Goal: Task Accomplishment & Management: Manage account settings

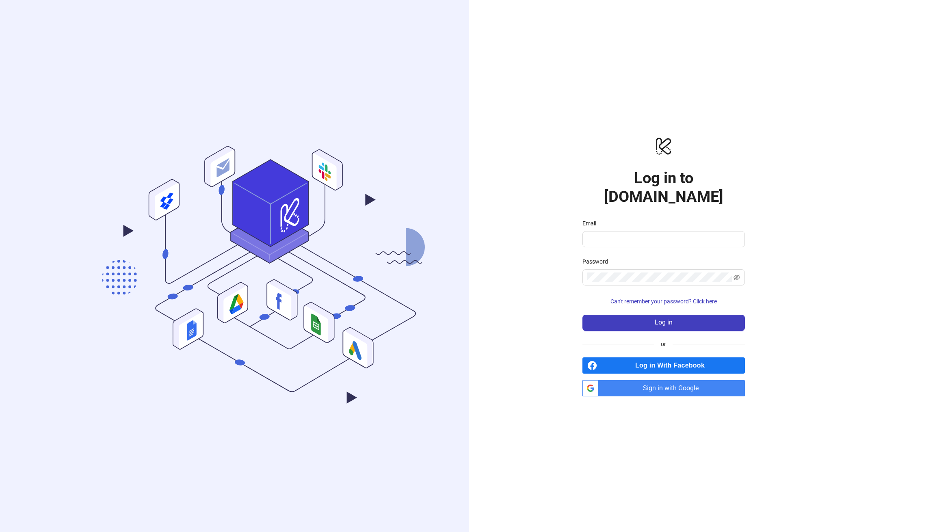
click at [657, 381] on span "Sign in with Google" at bounding box center [673, 388] width 143 height 16
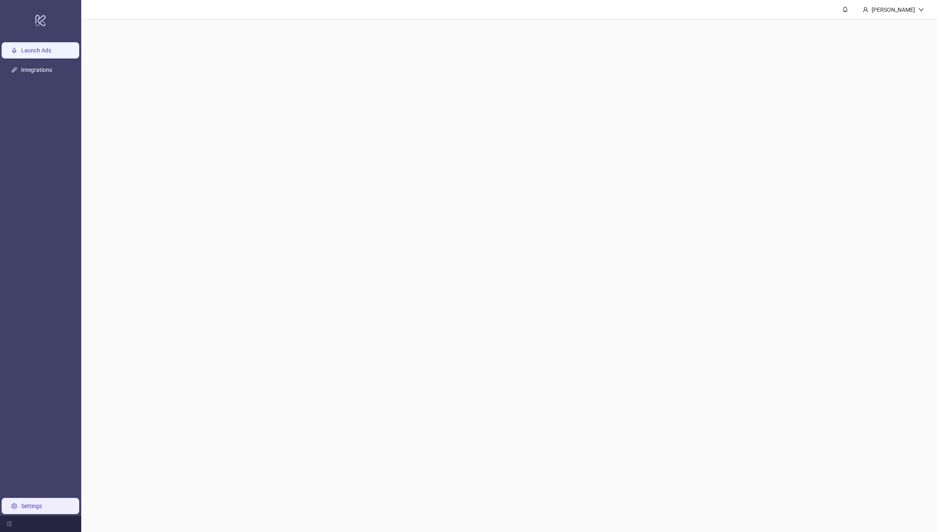
click at [30, 53] on link "Launch Ads" at bounding box center [36, 50] width 30 height 6
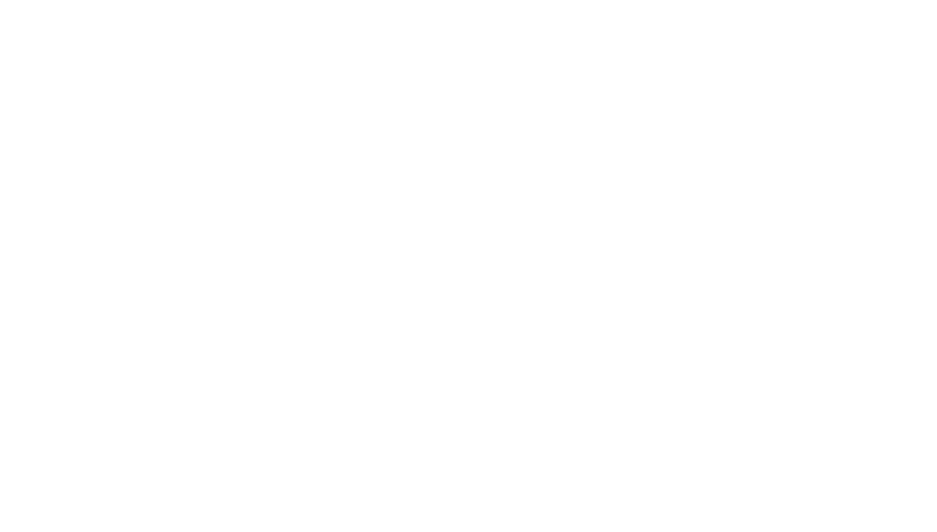
click at [349, 352] on div at bounding box center [468, 266] width 937 height 532
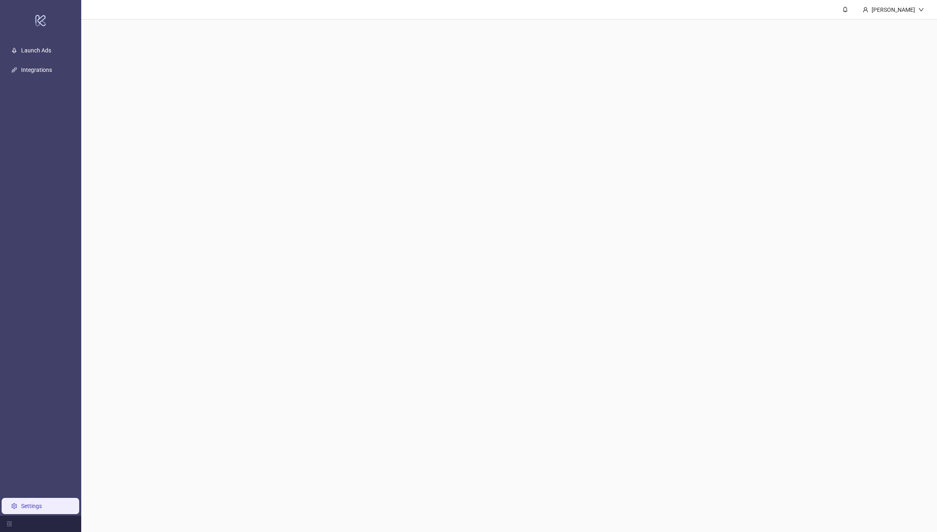
click at [26, 503] on div "logo/logo-mobile Launch Ads Integrations Settings [PERSON_NAME]" at bounding box center [468, 266] width 937 height 532
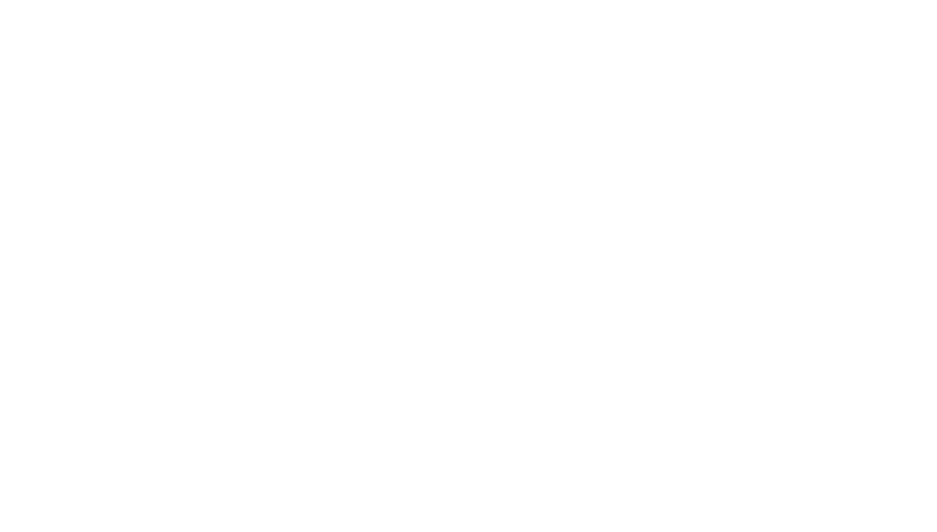
drag, startPoint x: 49, startPoint y: 324, endPoint x: 2, endPoint y: 370, distance: 65.8
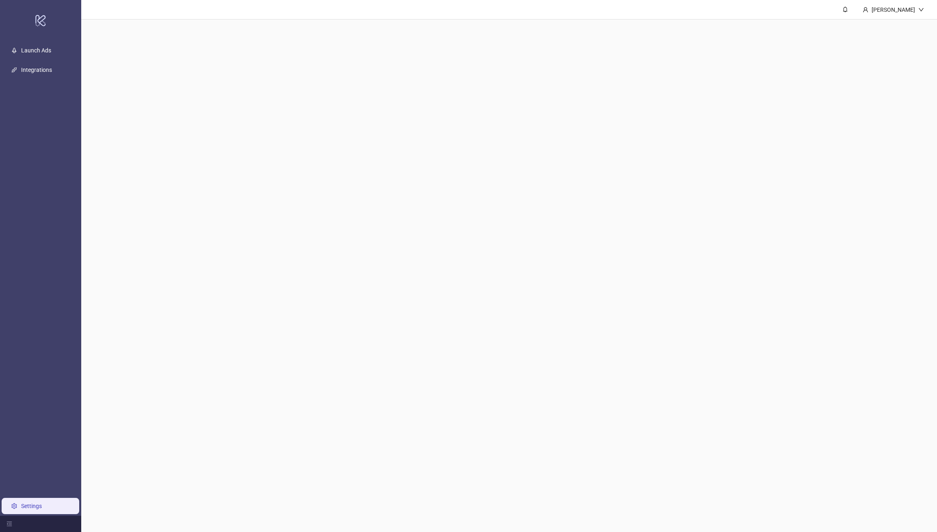
click at [20, 39] on link "logo/logo-mobile" at bounding box center [40, 20] width 81 height 41
click at [43, 67] on div "logo/logo-mobile Launch Ads Integrations Settings [PERSON_NAME]" at bounding box center [468, 266] width 937 height 532
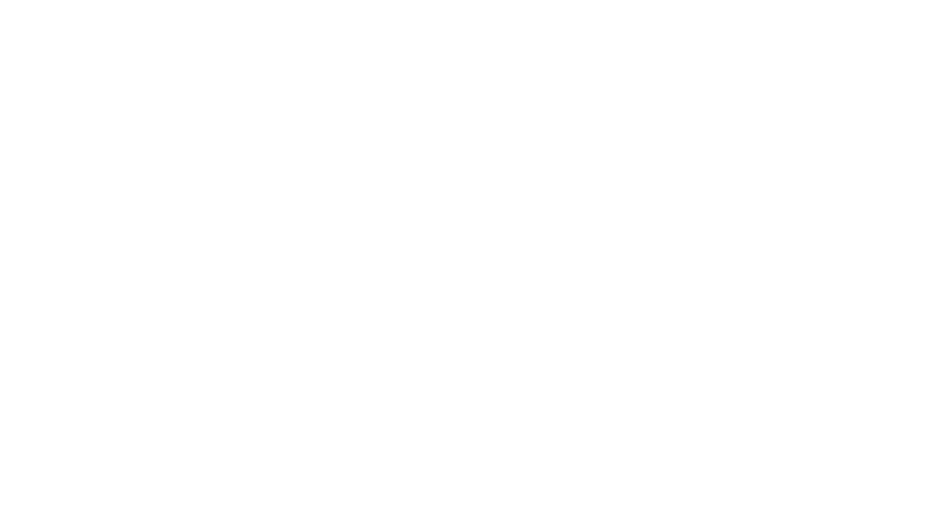
click at [43, 67] on div at bounding box center [468, 266] width 937 height 532
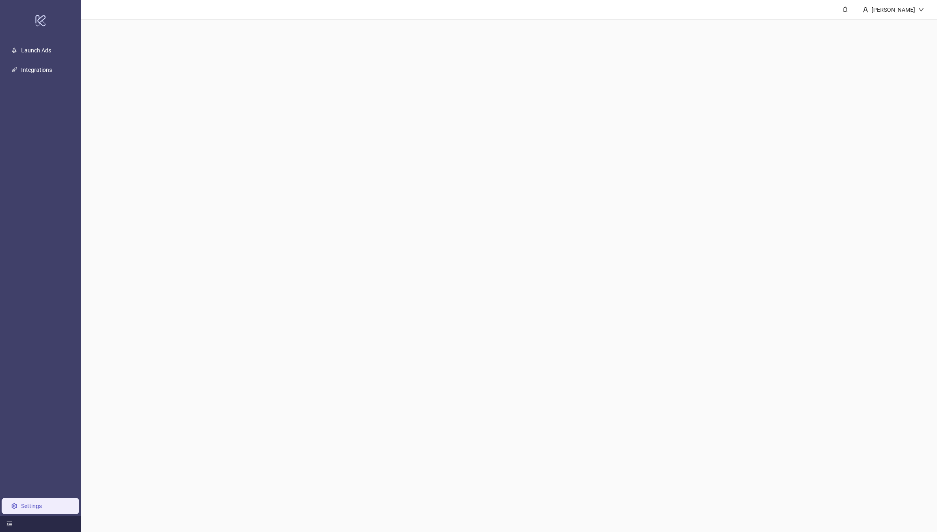
click at [10, 520] on div at bounding box center [40, 524] width 81 height 16
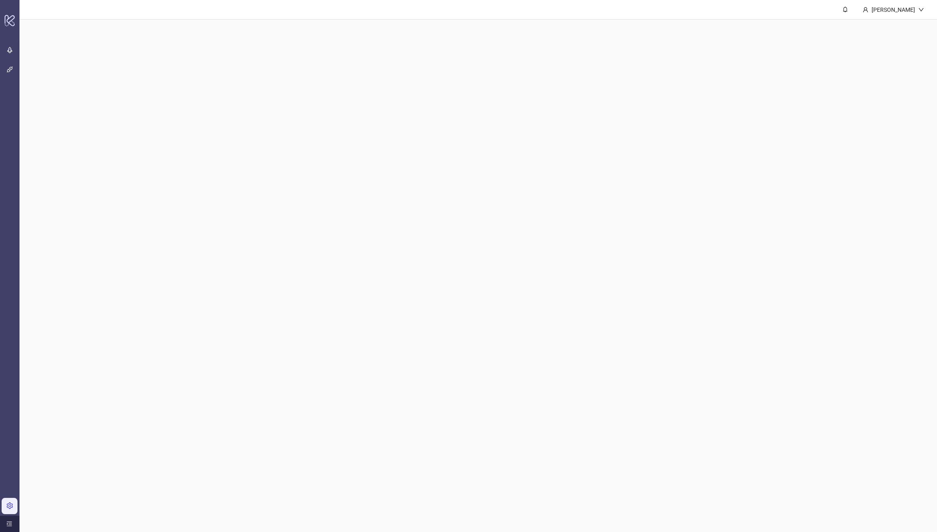
click at [9, 524] on icon "menu-unfold" at bounding box center [9, 524] width 6 height 6
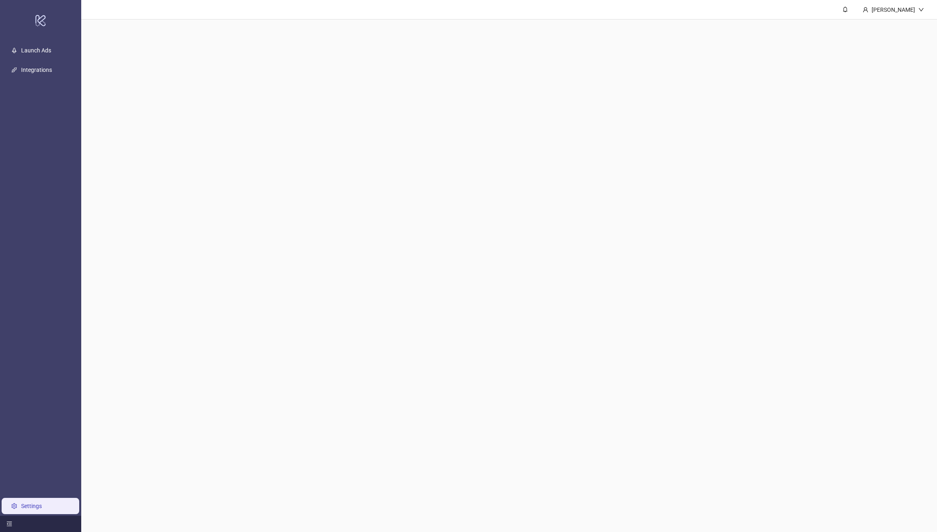
click at [21, 503] on link "Settings" at bounding box center [31, 506] width 21 height 6
click at [21, 507] on link "Settings" at bounding box center [31, 506] width 21 height 6
click at [46, 61] on ul "Launch Ads Integrations Settings" at bounding box center [40, 278] width 81 height 475
